Goal: Information Seeking & Learning: Learn about a topic

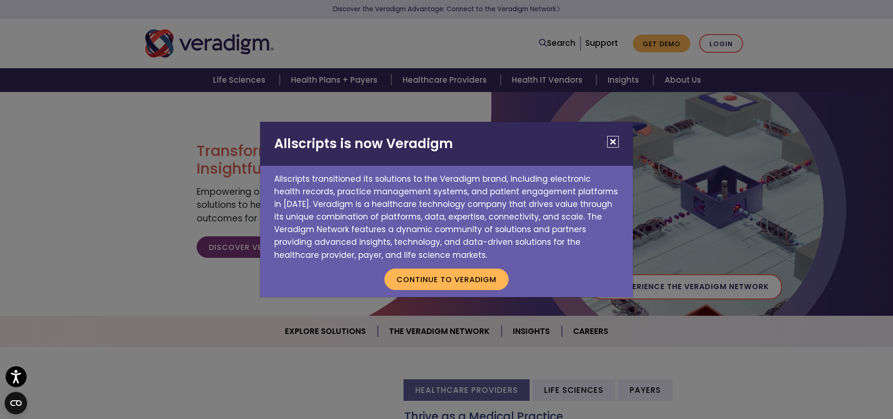
click at [613, 144] on button "Close" at bounding box center [613, 142] width 12 height 12
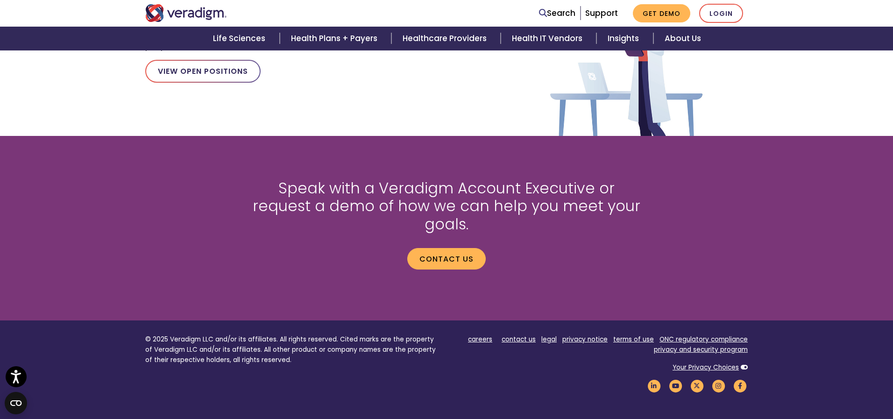
scroll to position [1249, 0]
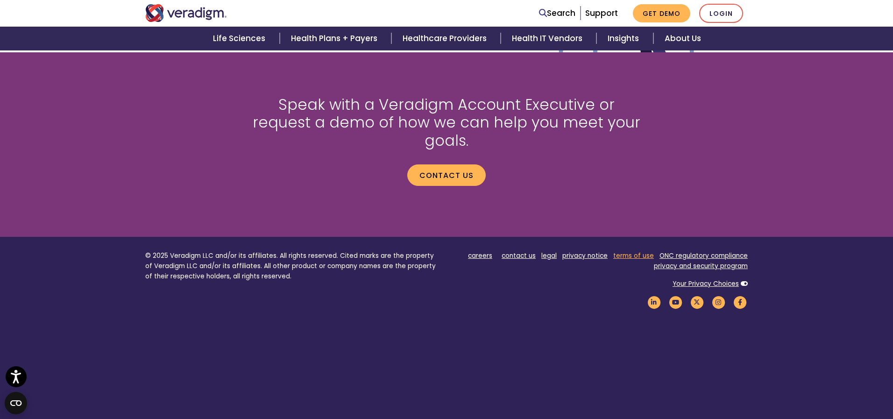
click at [631, 251] on link "terms of use" at bounding box center [633, 255] width 41 height 9
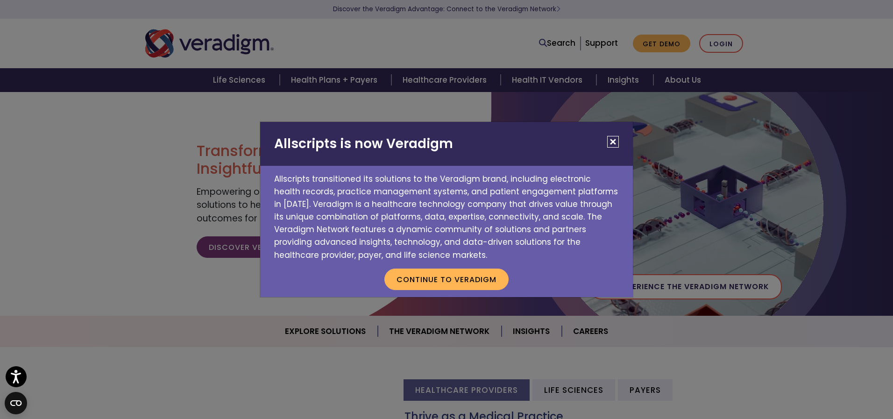
click at [612, 144] on button "Close" at bounding box center [613, 142] width 12 height 12
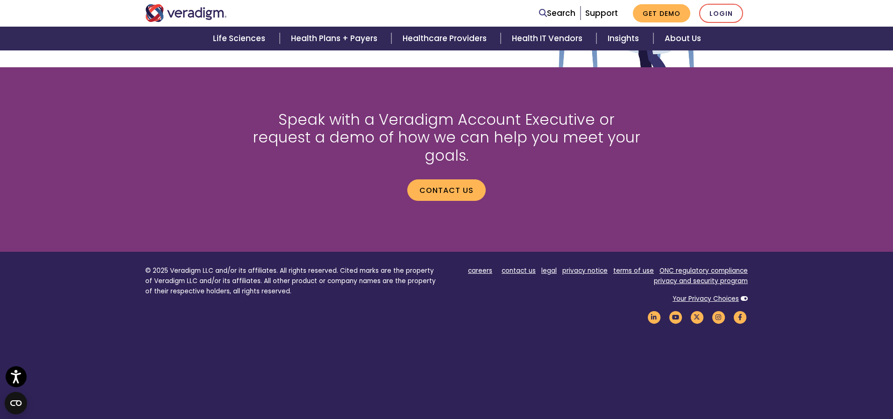
scroll to position [1249, 0]
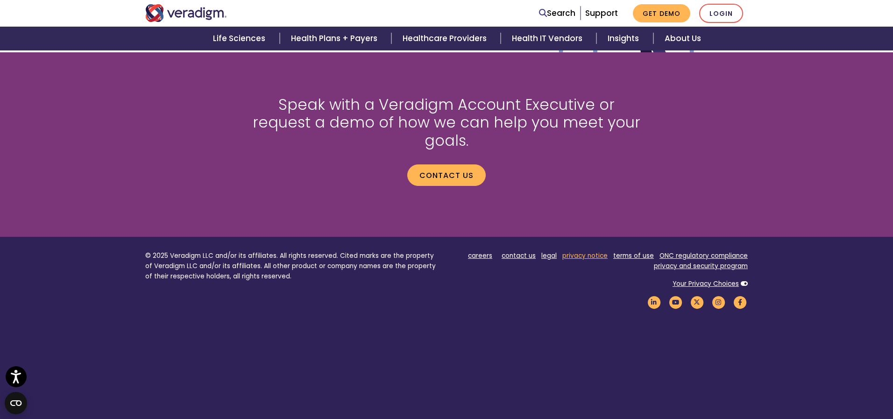
click at [580, 251] on link "privacy notice" at bounding box center [584, 255] width 45 height 9
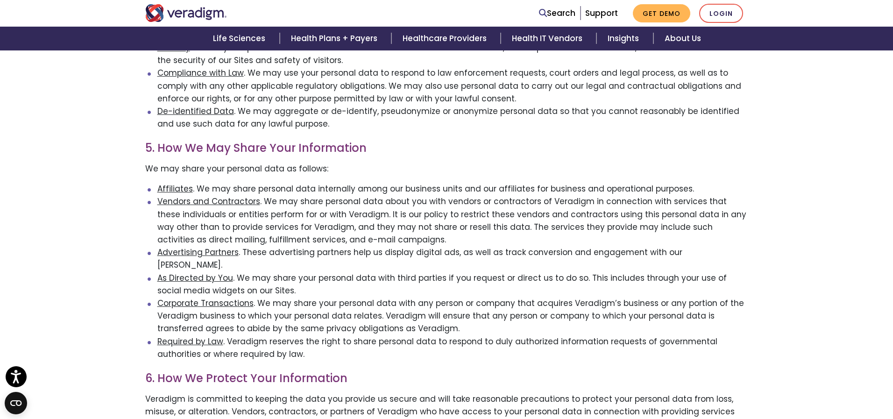
scroll to position [758, 0]
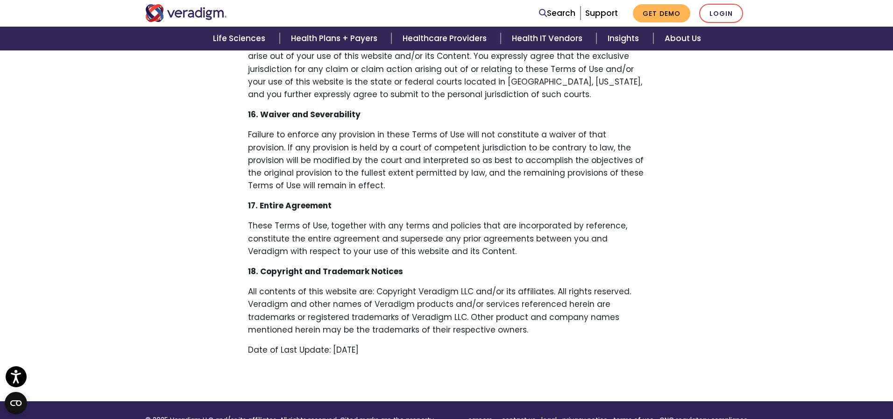
scroll to position [2064, 0]
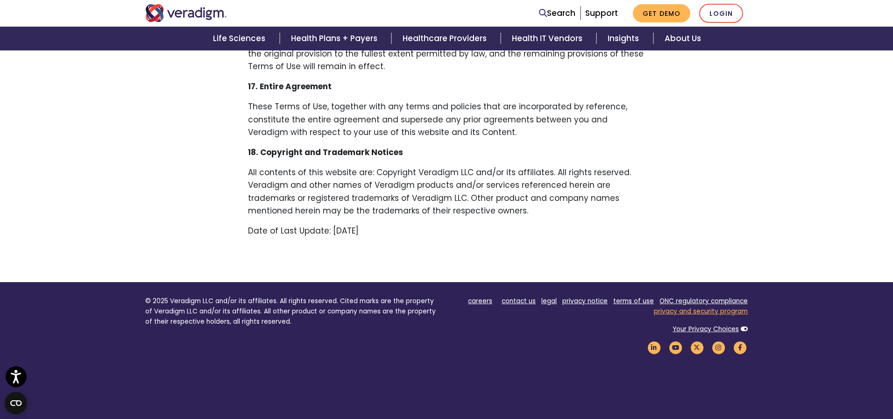
click at [702, 307] on link "privacy and security program" at bounding box center [701, 311] width 94 height 9
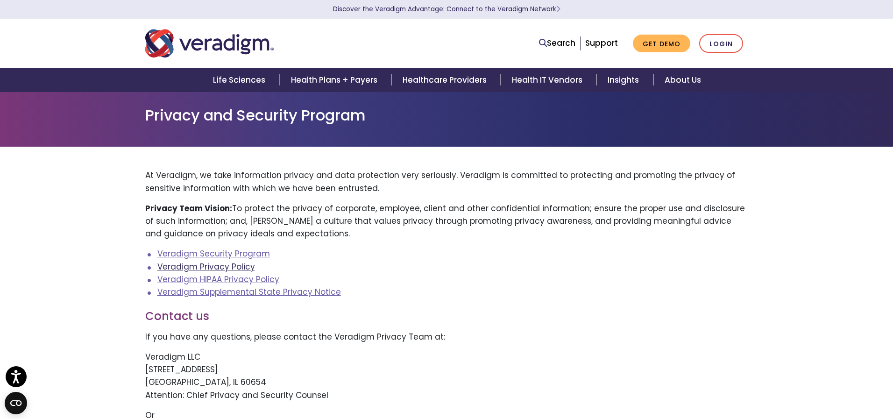
click at [222, 267] on link "Veradigm Privacy Policy" at bounding box center [206, 266] width 98 height 11
click at [233, 266] on link "Veradigm Privacy Policy" at bounding box center [206, 266] width 98 height 11
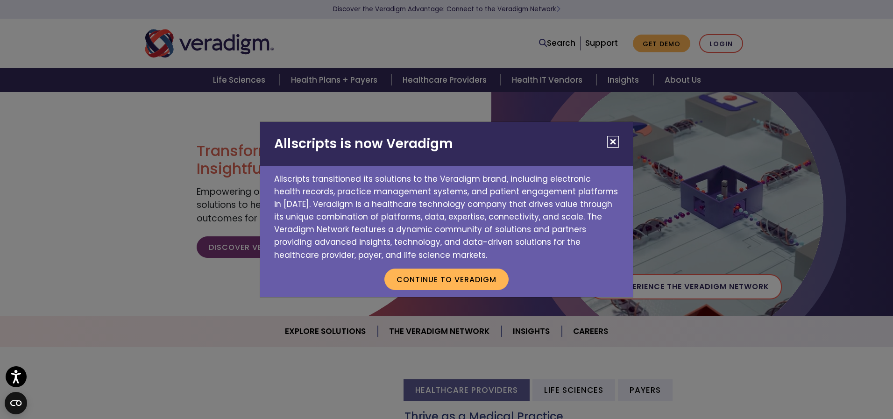
click at [617, 141] on button "Close" at bounding box center [613, 142] width 12 height 12
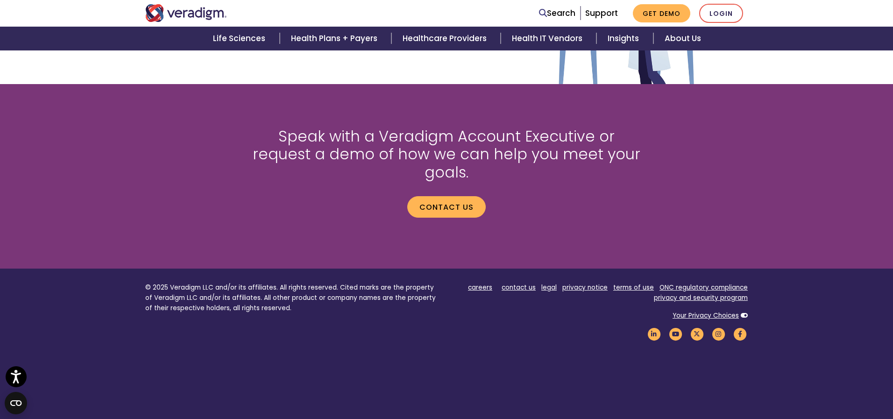
scroll to position [1249, 0]
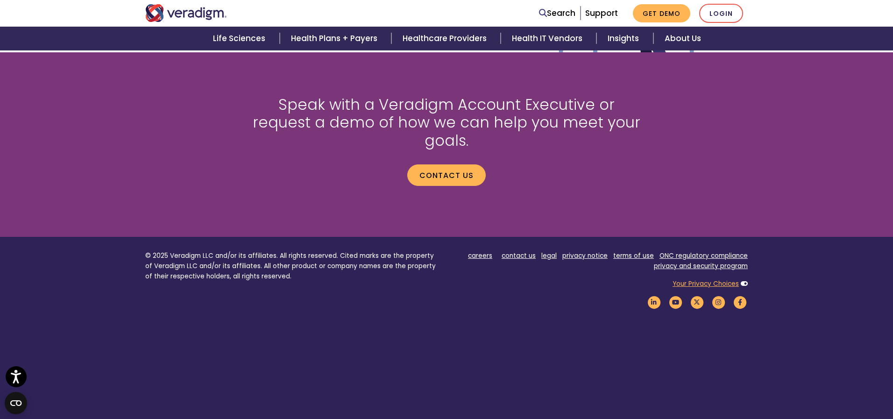
click at [688, 279] on link "Your Privacy Choices" at bounding box center [705, 283] width 66 height 9
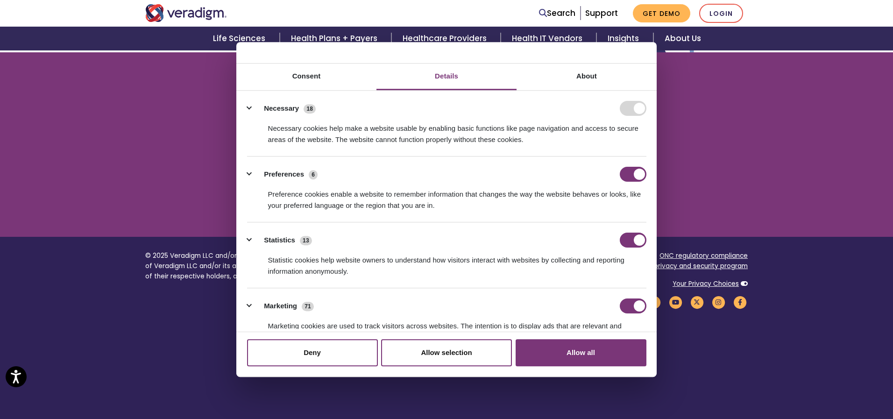
click at [728, 310] on footer "© 2025 Veradigm LLC and/or its affiliates. All rights reserved. Cited marks are…" at bounding box center [446, 335] width 893 height 196
click at [712, 279] on link "Your Privacy Choices" at bounding box center [705, 283] width 66 height 9
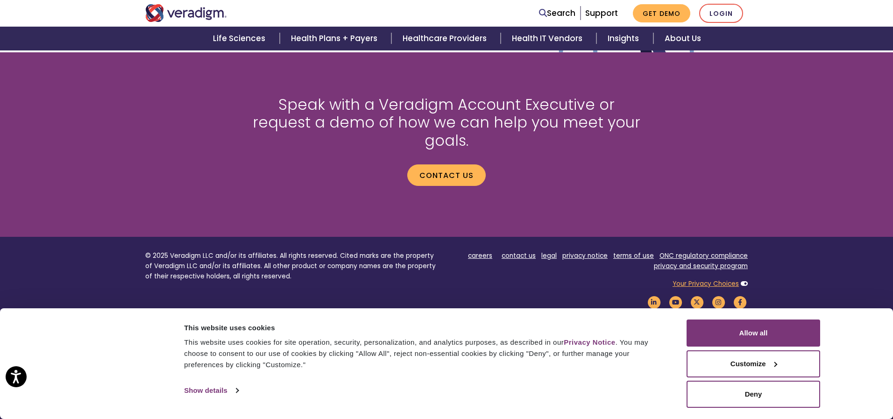
click at [712, 279] on link "Your Privacy Choices" at bounding box center [705, 283] width 66 height 9
click at [713, 279] on link "Your Privacy Choices" at bounding box center [705, 283] width 66 height 9
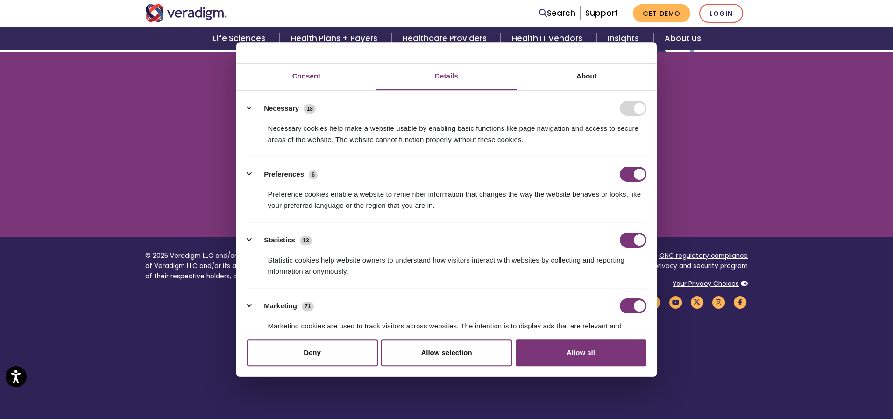
click at [309, 72] on link "Consent" at bounding box center [306, 76] width 140 height 27
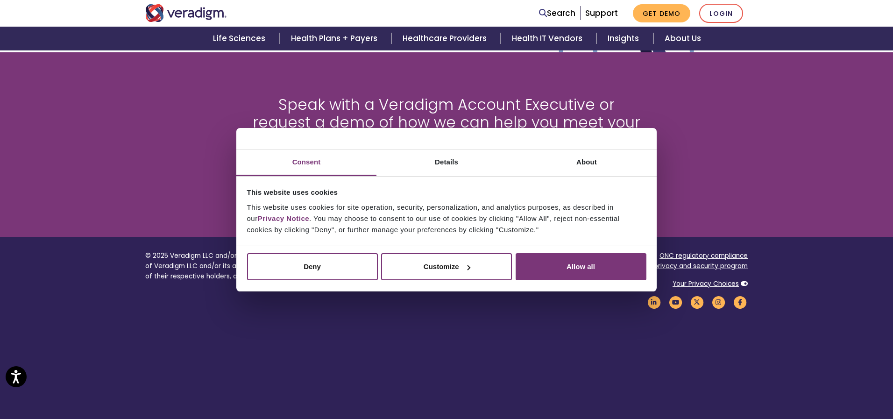
click at [719, 185] on div "Speak with a Veradigm Account Executive or request a demo of how we can help yo…" at bounding box center [446, 144] width 616 height 142
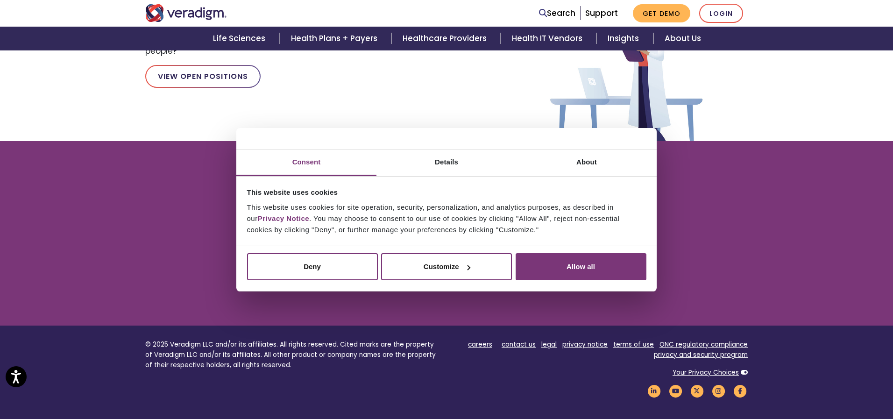
scroll to position [1165, 0]
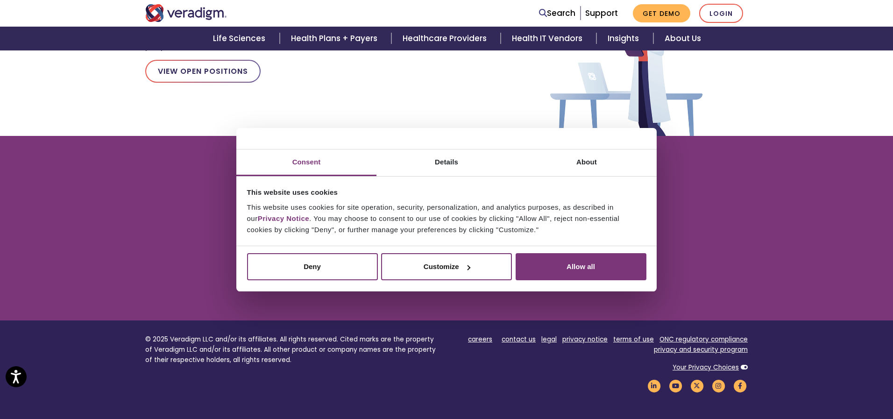
click at [680, 240] on div "Speak with a Veradigm Account Executive or request a demo of how we can help yo…" at bounding box center [446, 228] width 616 height 142
click at [704, 345] on link "privacy and security program" at bounding box center [701, 349] width 94 height 9
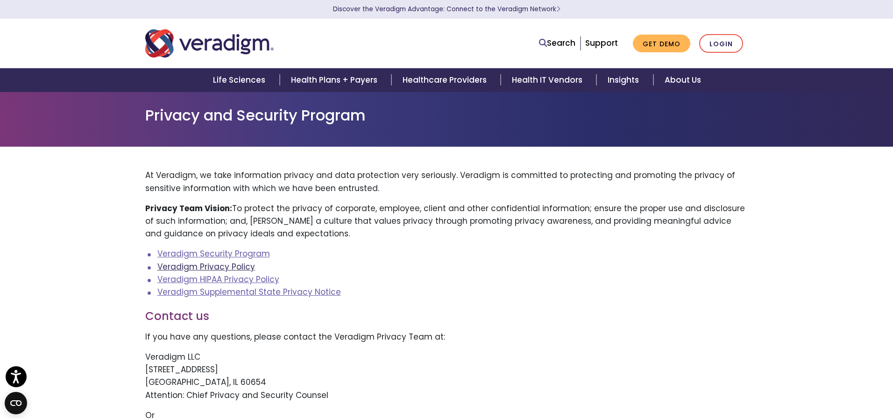
click at [190, 268] on link "Veradigm Privacy Policy" at bounding box center [206, 266] width 98 height 11
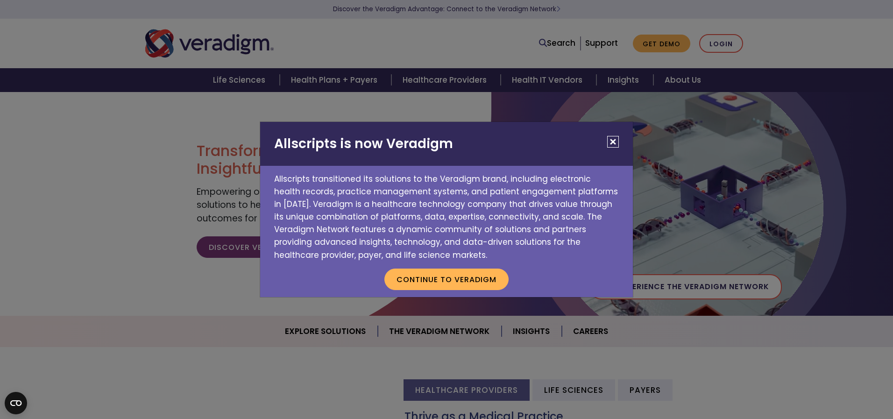
scroll to position [962, 0]
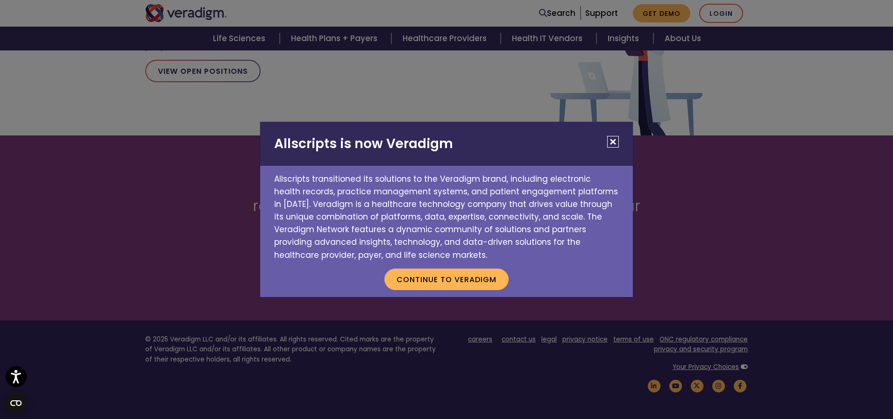
click at [611, 145] on button "Close" at bounding box center [613, 142] width 12 height 12
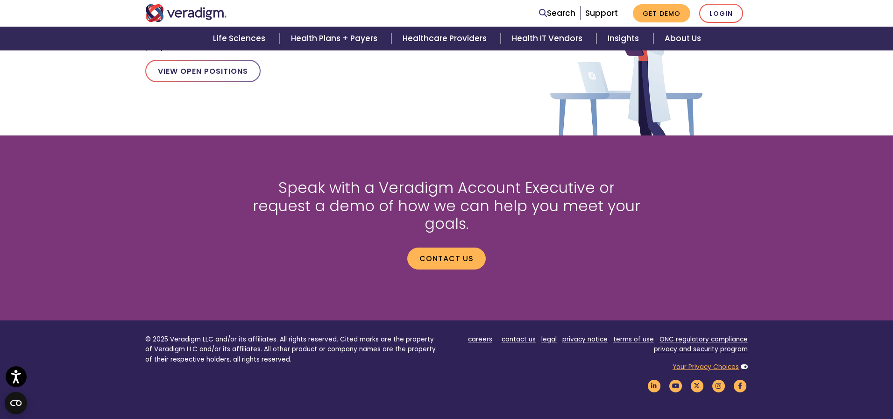
click at [697, 362] on link "Your Privacy Choices" at bounding box center [705, 366] width 66 height 9
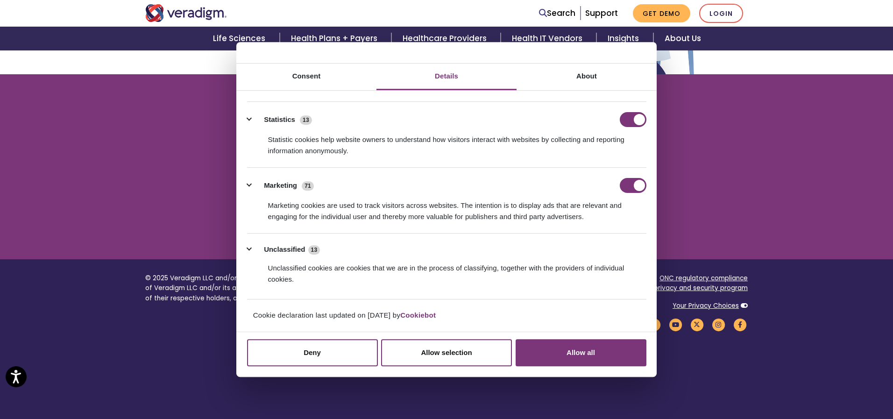
scroll to position [1046, 0]
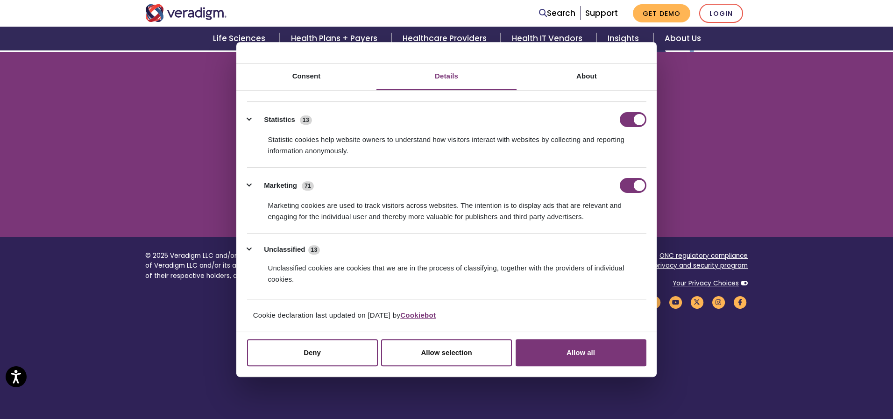
click at [421, 317] on link "Cookiebot" at bounding box center [417, 315] width 35 height 8
